Goal: Task Accomplishment & Management: Manage account settings

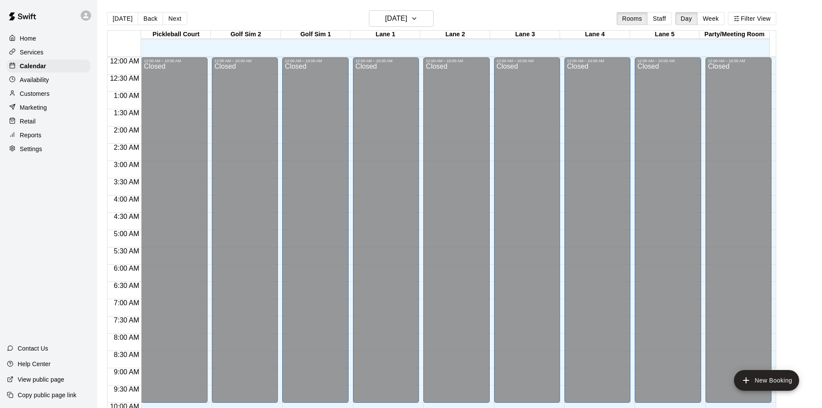
scroll to position [442, 0]
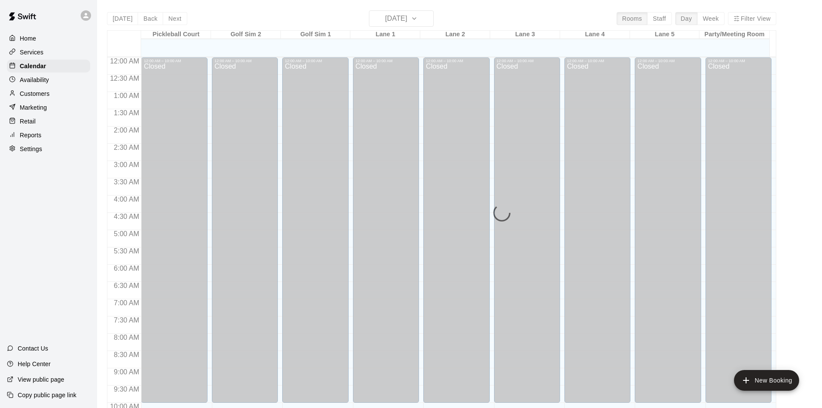
scroll to position [442, 0]
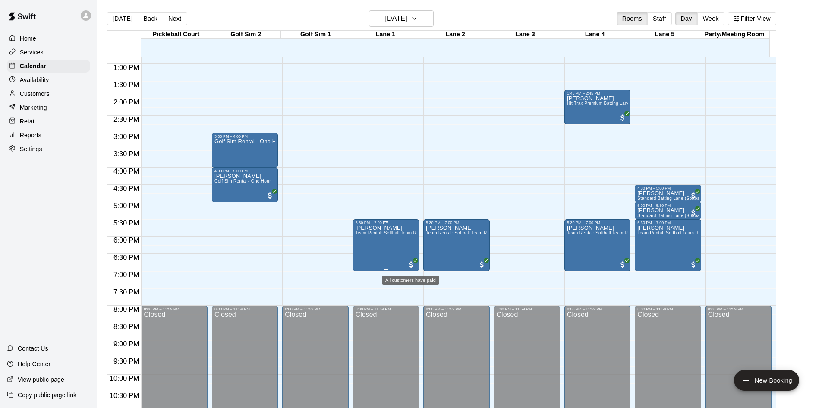
click at [411, 264] on span "All customers have paid" at bounding box center [411, 264] width 9 height 9
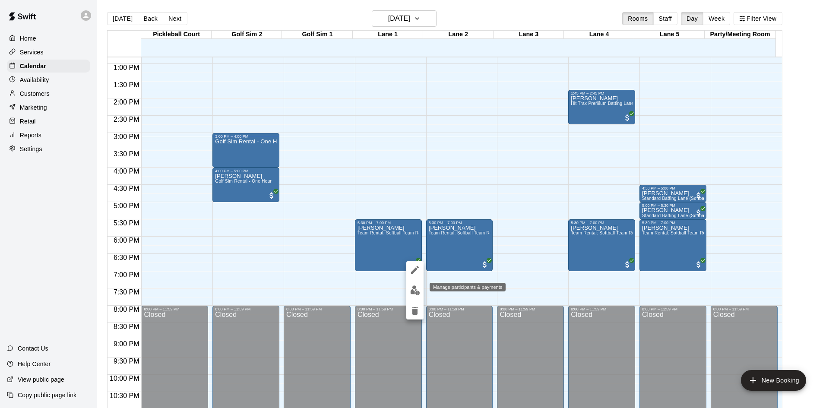
click at [416, 293] on img "edit" at bounding box center [415, 290] width 10 height 10
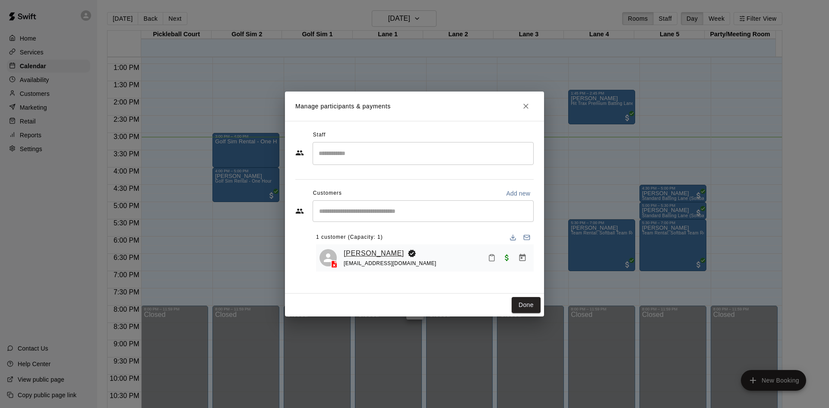
click at [363, 255] on link "[PERSON_NAME]" at bounding box center [374, 253] width 60 height 11
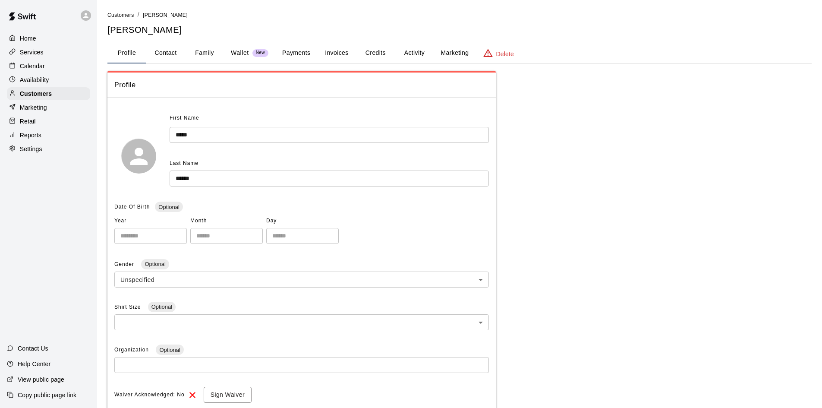
click at [292, 55] on button "Payments" at bounding box center [296, 53] width 42 height 21
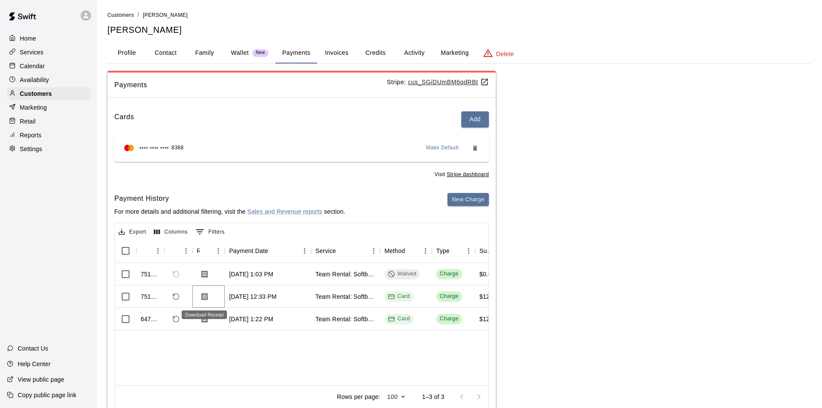
click at [205, 297] on icon "Download Receipt" at bounding box center [205, 296] width 6 height 7
click at [123, 57] on button "Profile" at bounding box center [126, 53] width 39 height 21
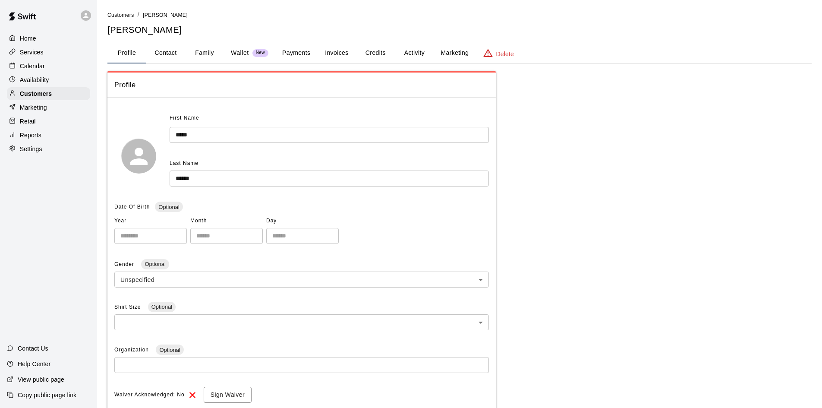
click at [417, 53] on button "Activity" at bounding box center [414, 53] width 39 height 21
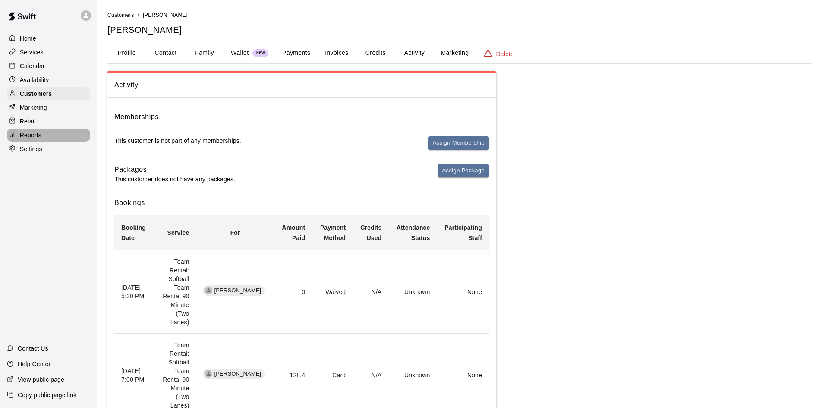
click at [22, 139] on p "Reports" at bounding box center [31, 135] width 22 height 9
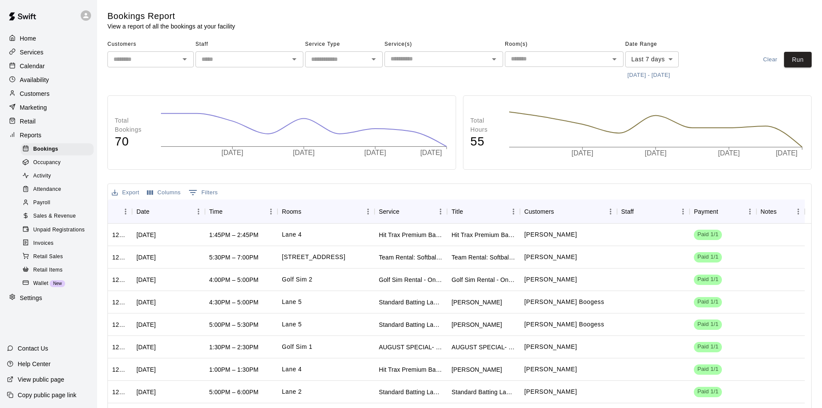
click at [58, 221] on span "Sales & Revenue" at bounding box center [54, 216] width 43 height 9
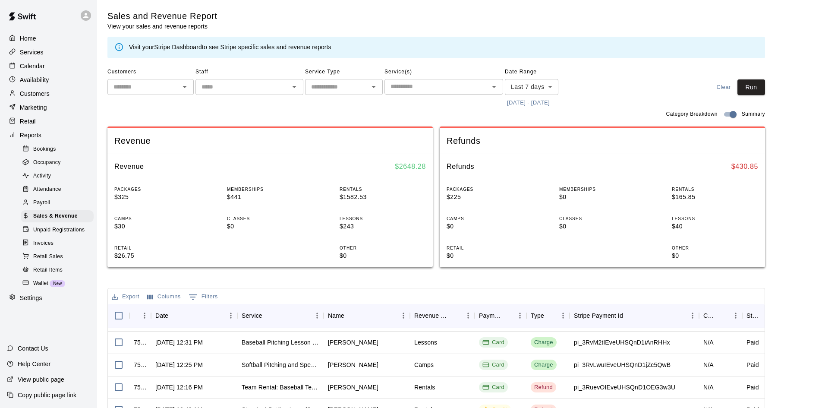
scroll to position [129, 0]
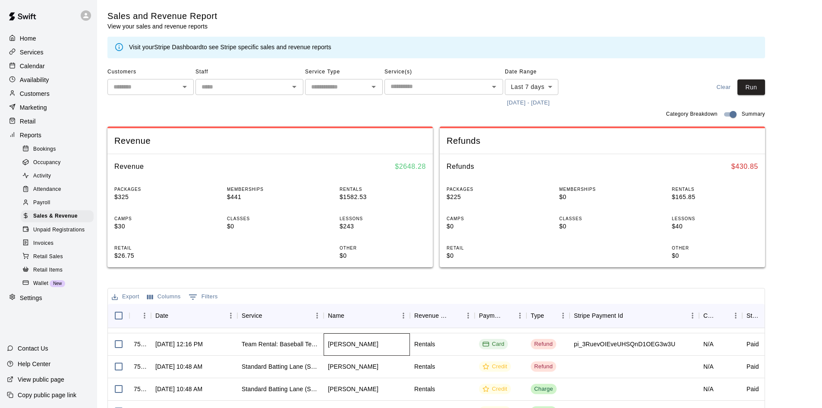
click at [359, 353] on div "Ron Bishop" at bounding box center [367, 344] width 86 height 22
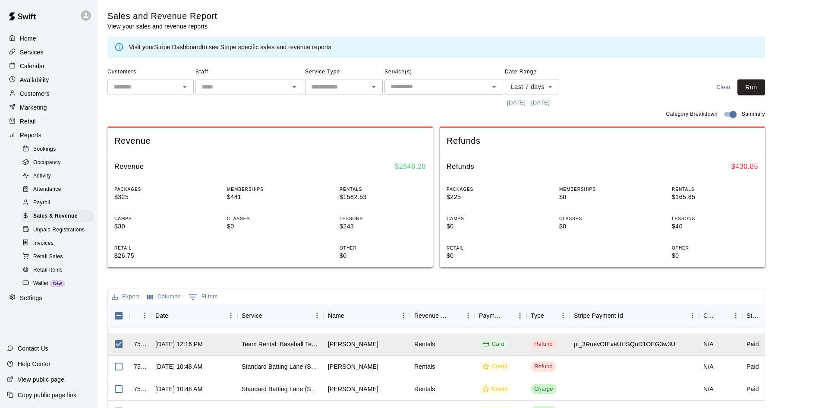
click at [39, 98] on p "Customers" at bounding box center [35, 93] width 30 height 9
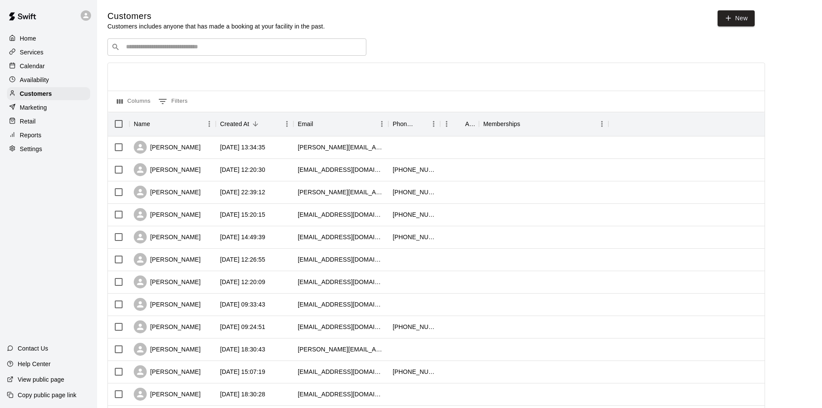
drag, startPoint x: 161, startPoint y: 46, endPoint x: 155, endPoint y: 45, distance: 6.1
click at [160, 46] on input "Search customers by name or email" at bounding box center [242, 47] width 239 height 9
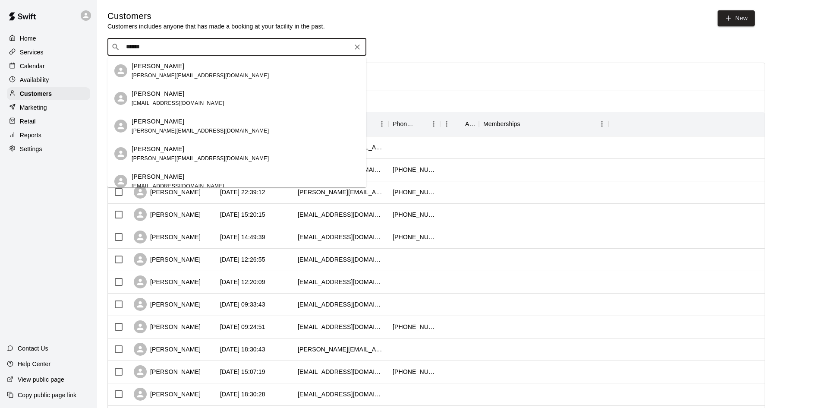
drag, startPoint x: 151, startPoint y: 47, endPoint x: 104, endPoint y: 47, distance: 47.1
click at [104, 47] on div "Customers Customers includes anyone that has made a booking at your facility in…" at bounding box center [460, 365] width 718 height 711
type input "*****"
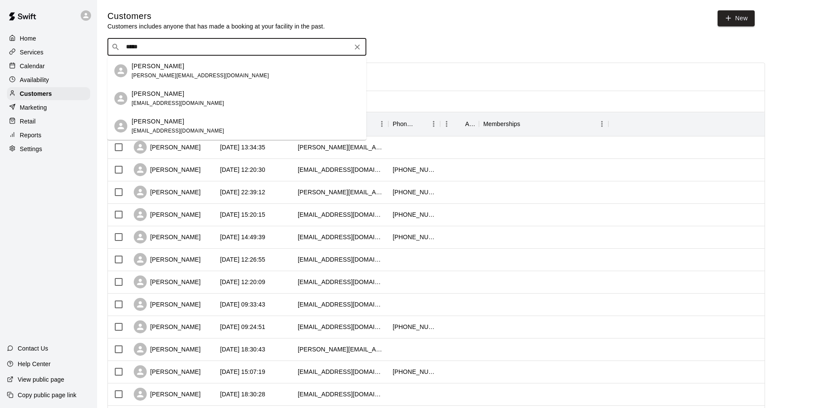
click at [145, 73] on span "ronald.bishop11@gmail.com" at bounding box center [200, 76] width 137 height 6
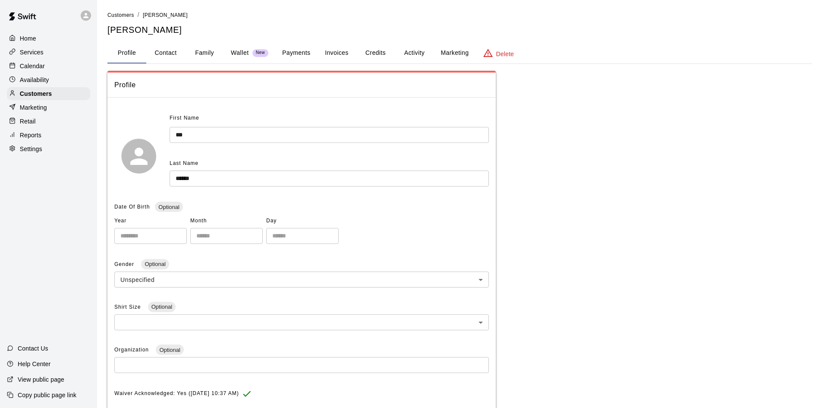
click at [288, 52] on button "Payments" at bounding box center [296, 53] width 42 height 21
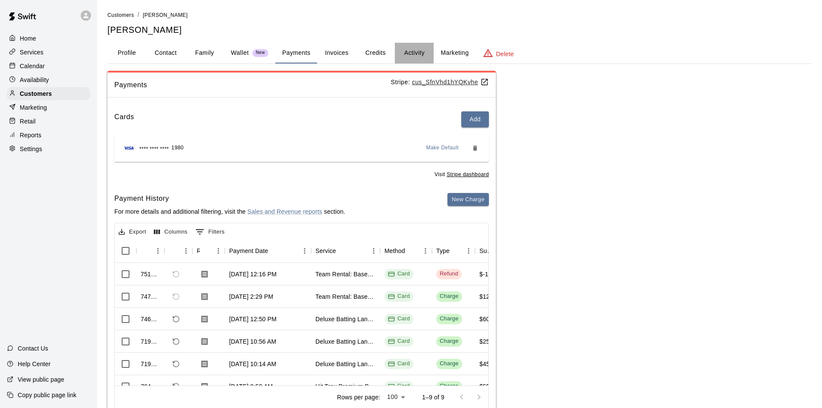
click at [414, 58] on button "Activity" at bounding box center [414, 53] width 39 height 21
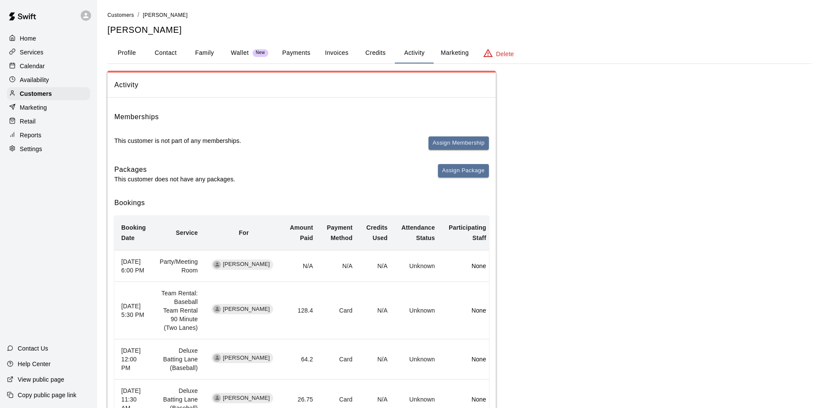
click at [306, 54] on button "Payments" at bounding box center [296, 53] width 42 height 21
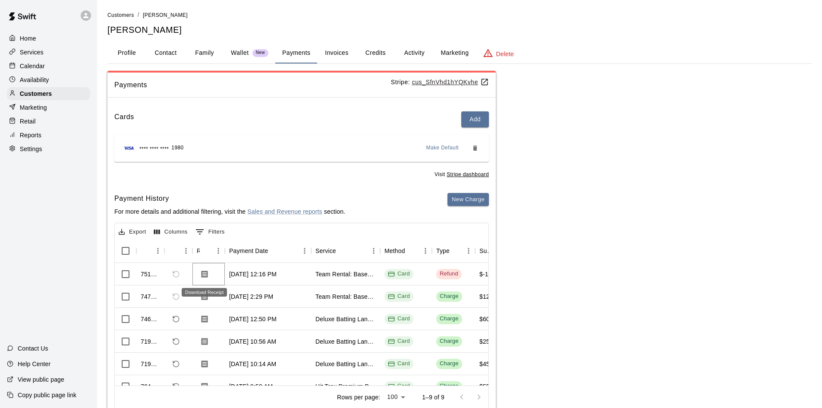
click at [205, 276] on icon "Download Receipt" at bounding box center [205, 273] width 6 height 7
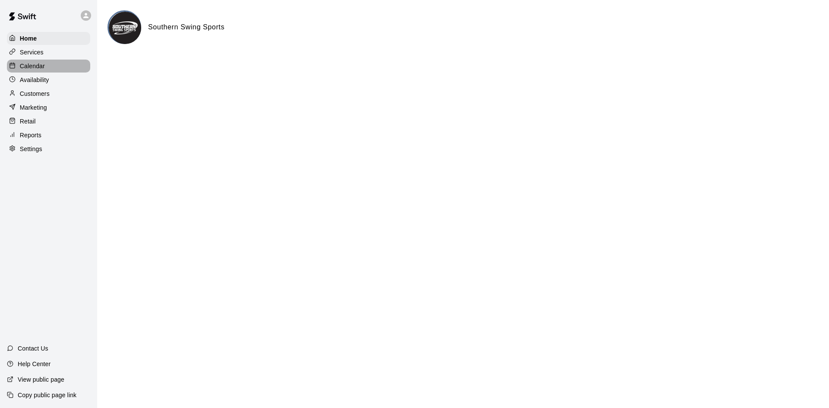
click at [31, 67] on p "Calendar" at bounding box center [32, 66] width 25 height 9
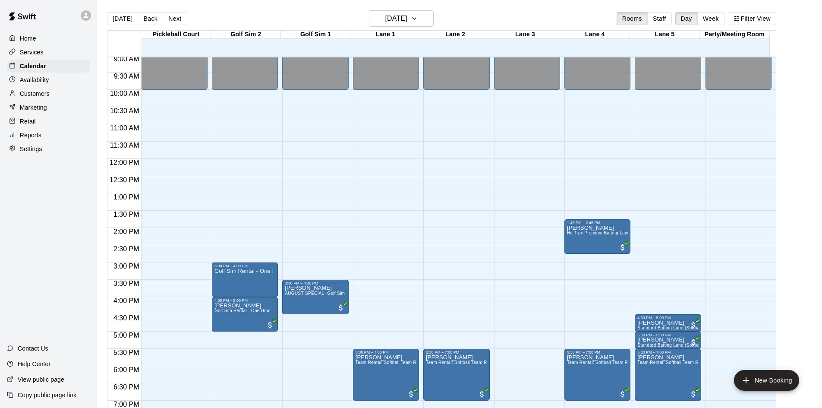
scroll to position [442, 0]
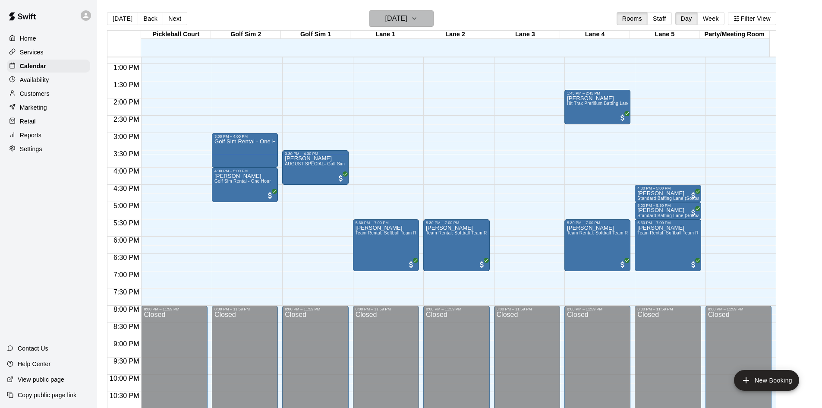
click at [391, 17] on h6 "[DATE]" at bounding box center [396, 19] width 22 height 12
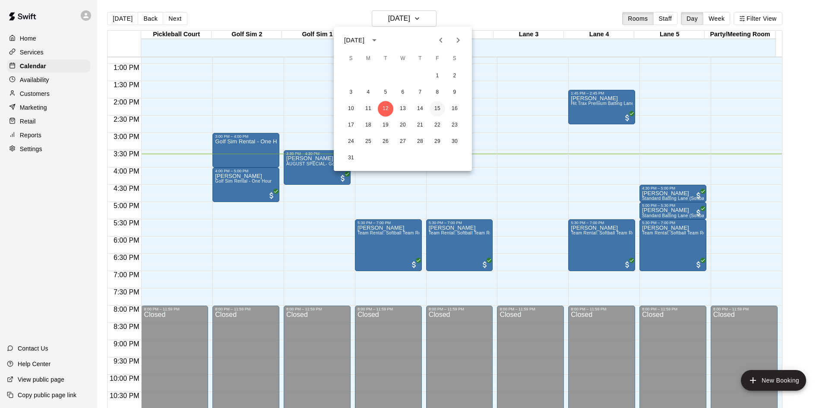
click at [436, 107] on button "15" at bounding box center [438, 109] width 16 height 16
